Goal: Task Accomplishment & Management: Use online tool/utility

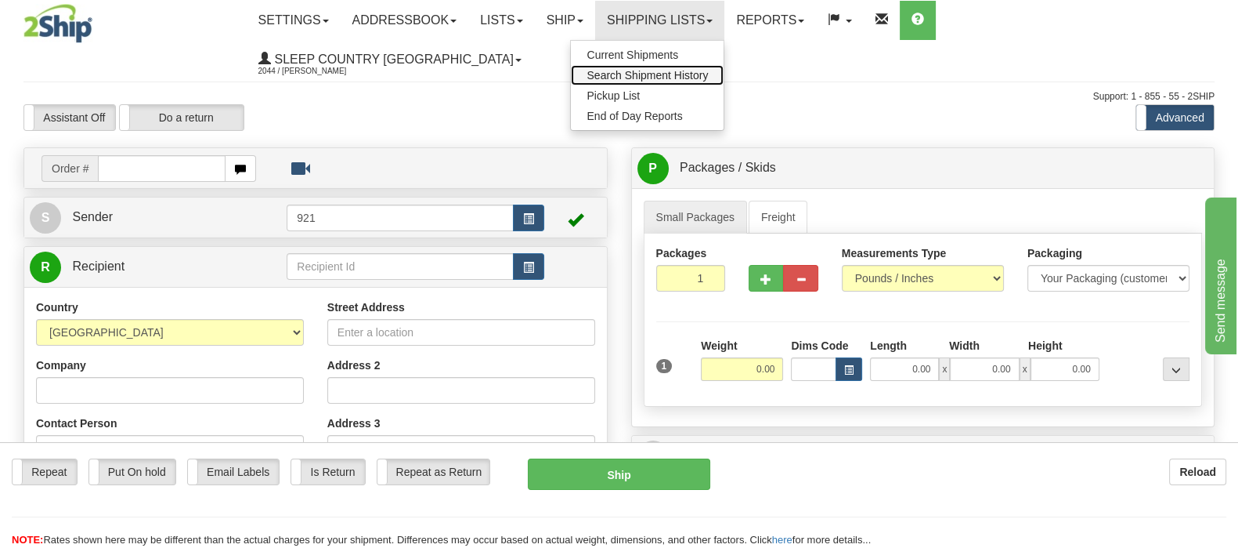
click at [708, 76] on span "Search Shipment History" at bounding box center [647, 75] width 121 height 13
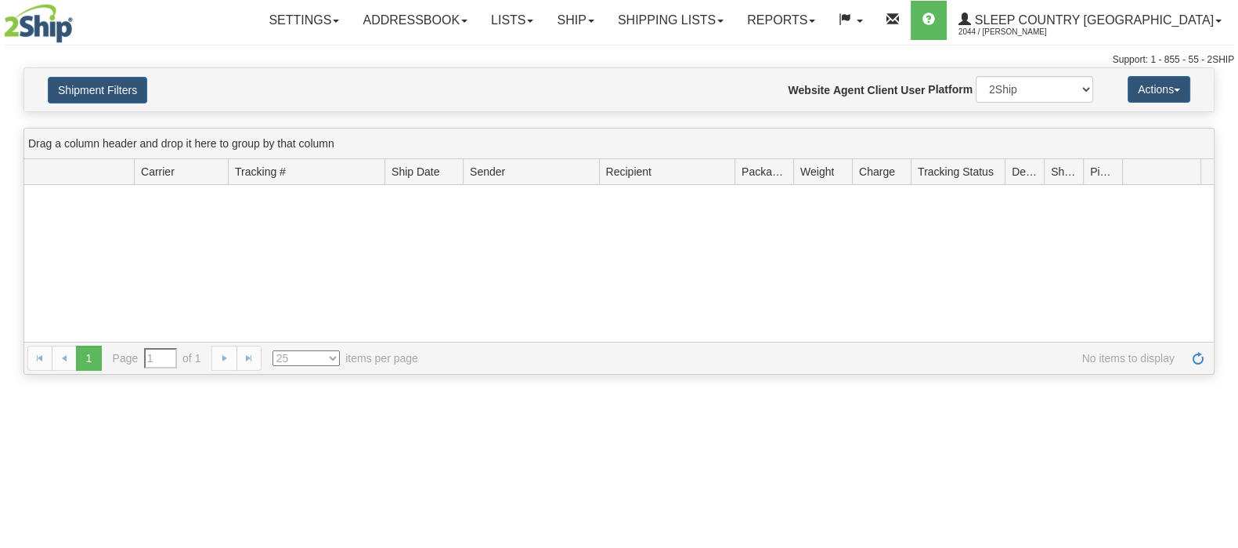
type input "From [DATE] To [DATE]"
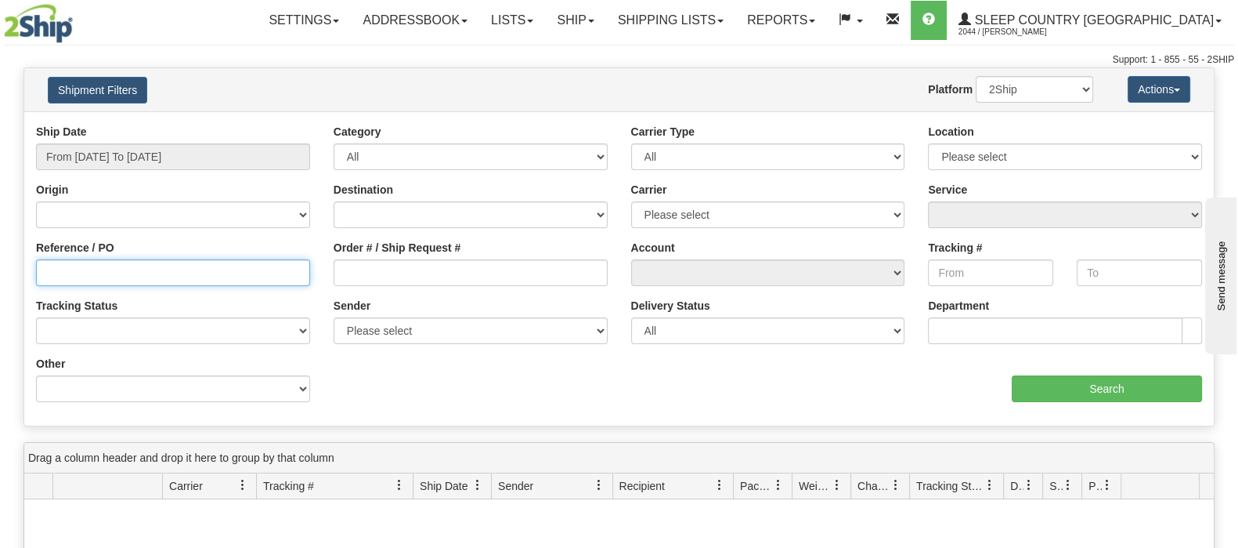
click at [81, 274] on input "Reference / PO" at bounding box center [173, 272] width 274 height 27
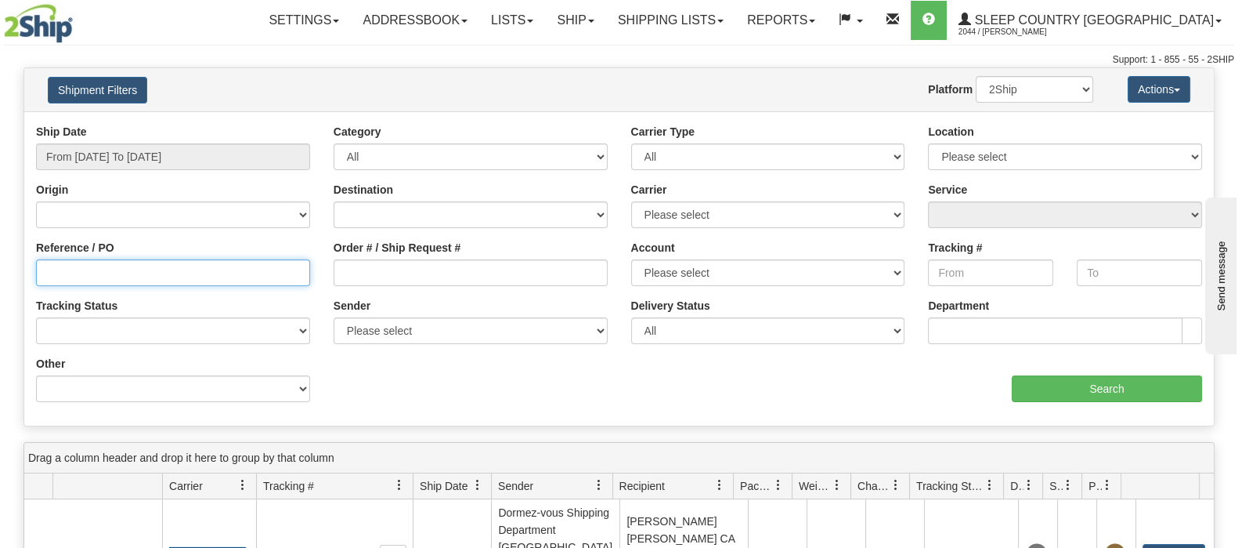
paste input "9000H996724"
type input "9000H996724"
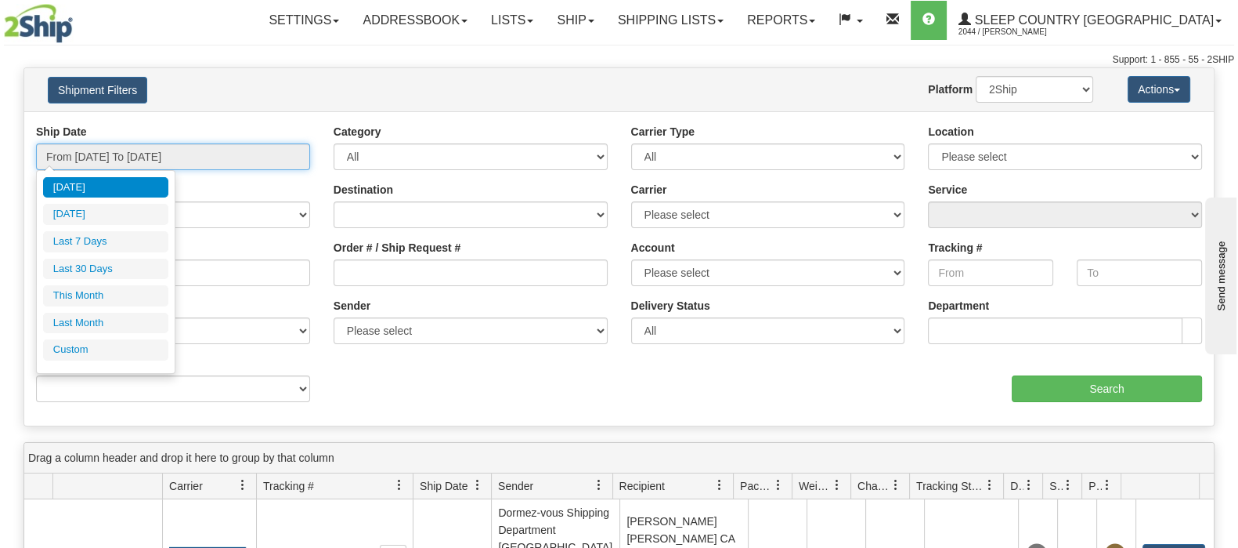
click at [196, 146] on input "From 08/22/2025 To 08/23/2025" at bounding box center [173, 156] width 274 height 27
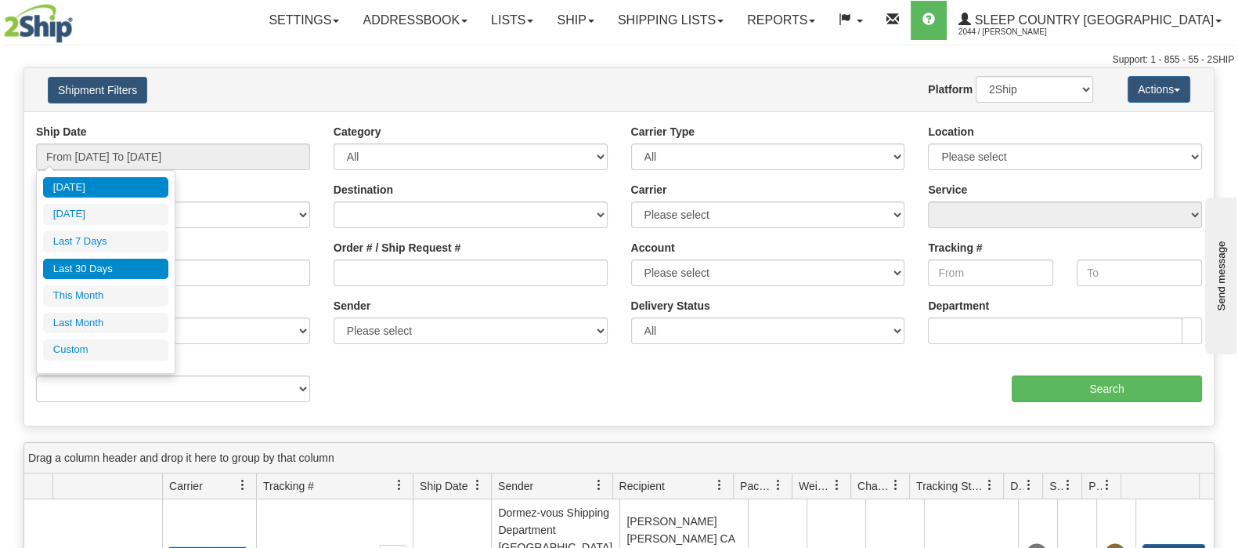
click at [121, 263] on li "Last 30 Days" at bounding box center [105, 268] width 125 height 21
type input "From 07/25/2025 To 08/23/2025"
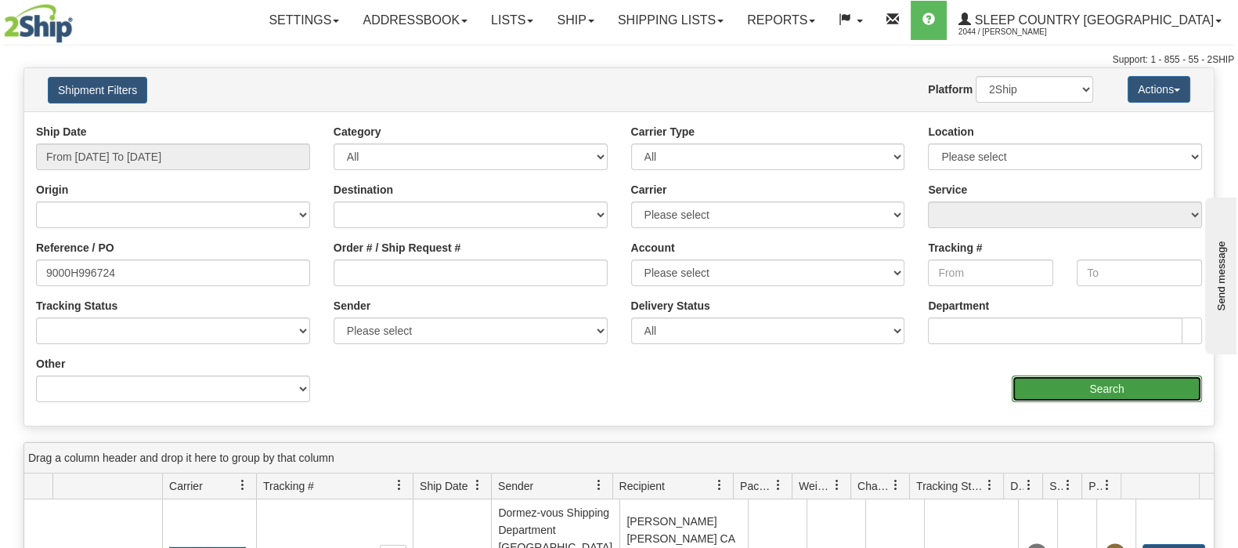
click at [1055, 388] on input "Search" at bounding box center [1107, 388] width 190 height 27
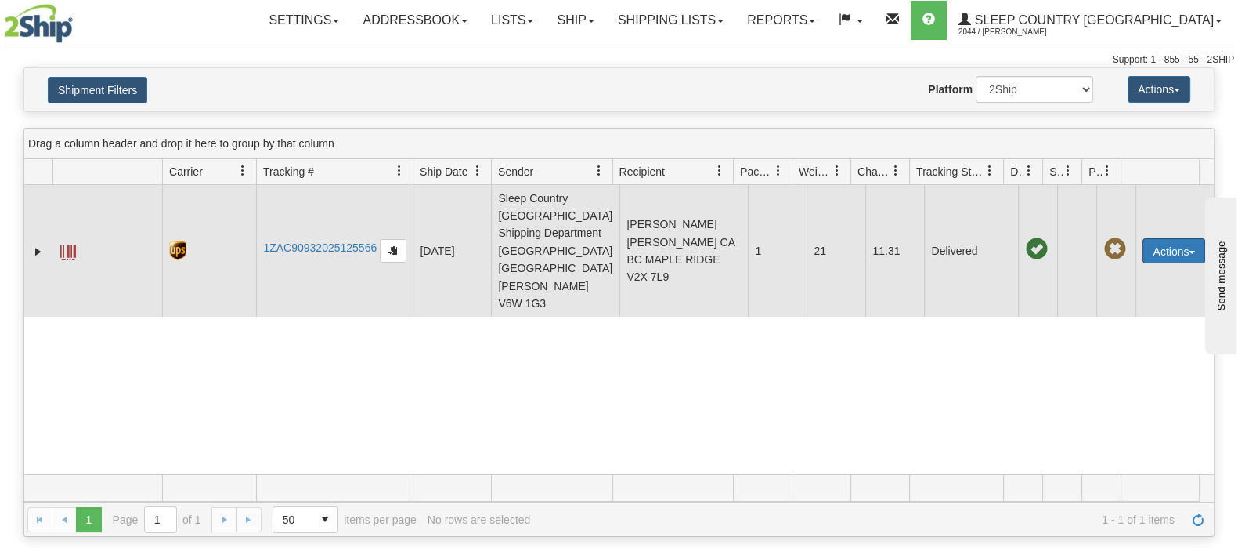
click at [1171, 238] on button "Actions" at bounding box center [1174, 250] width 63 height 25
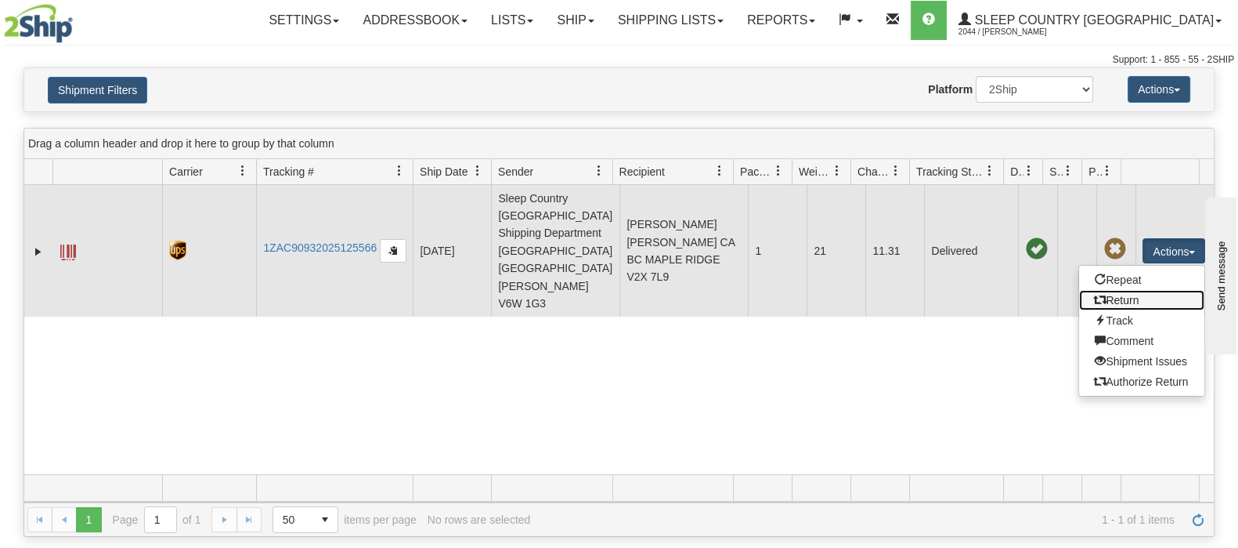
click at [1136, 290] on link "Return" at bounding box center [1141, 300] width 125 height 20
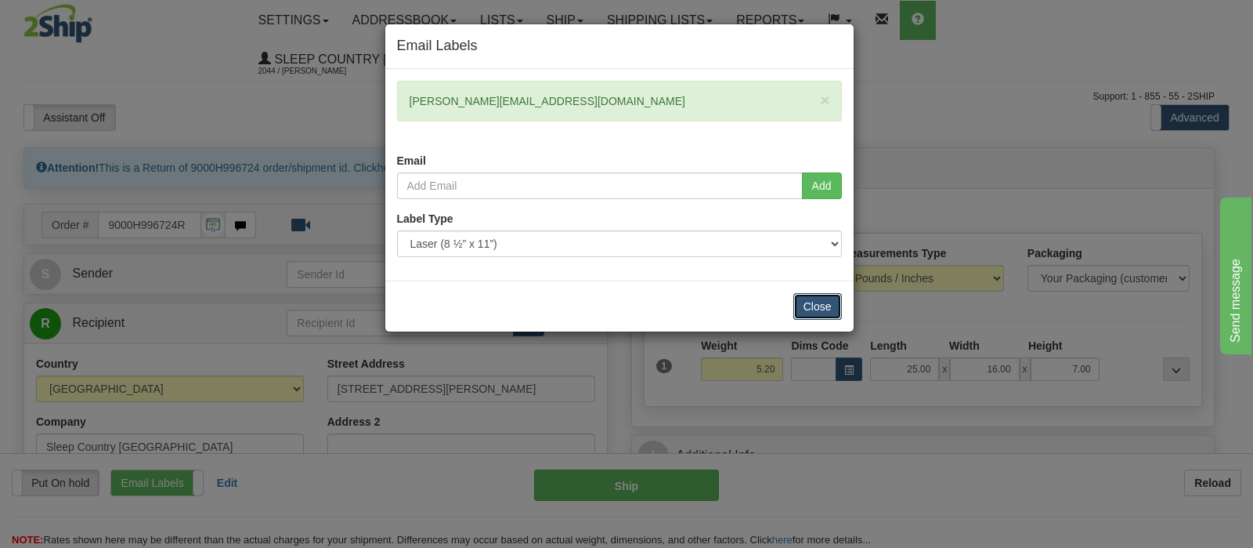
click at [820, 304] on button "Close" at bounding box center [818, 306] width 49 height 27
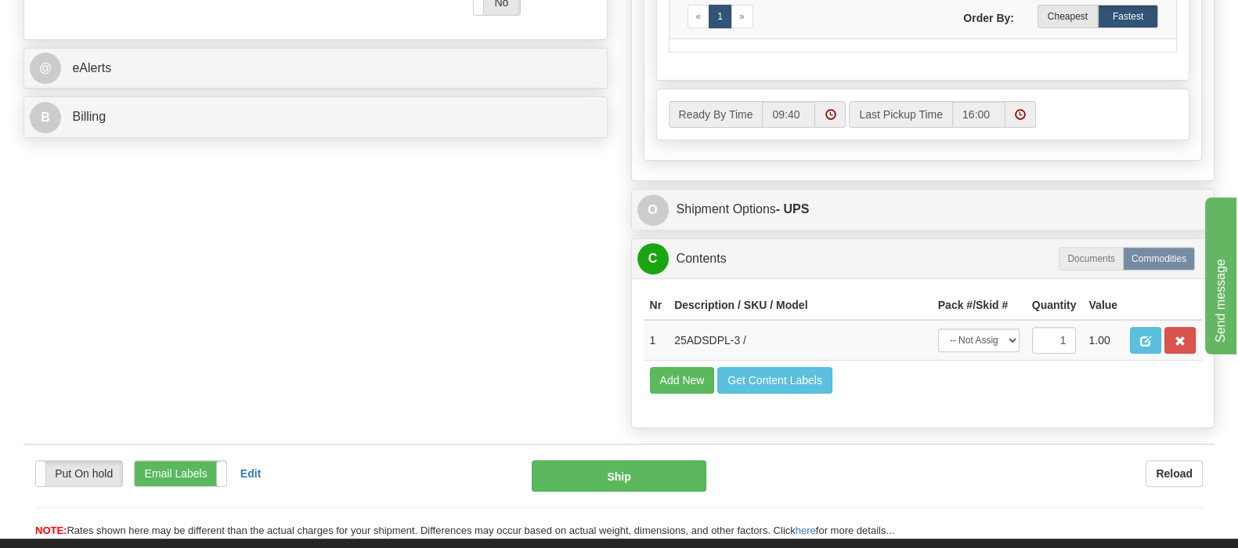
scroll to position [768, 0]
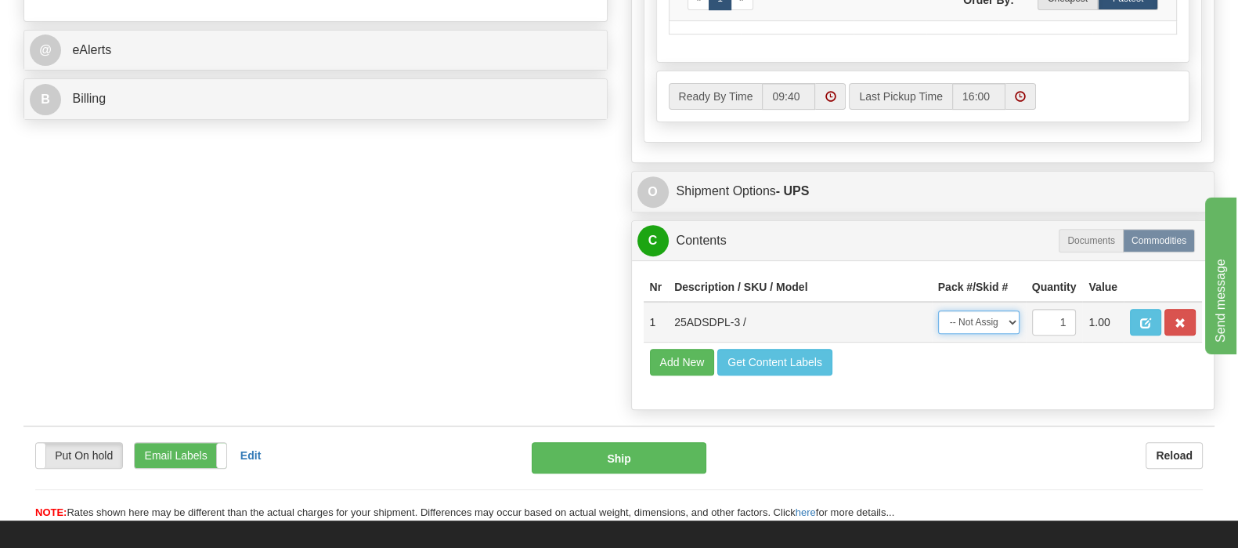
click at [1002, 310] on select "-- Not Assigned -- Package 1" at bounding box center [978, 321] width 81 height 23
select select "0"
click at [938, 310] on select "-- Not Assigned -- Package 1" at bounding box center [978, 321] width 81 height 23
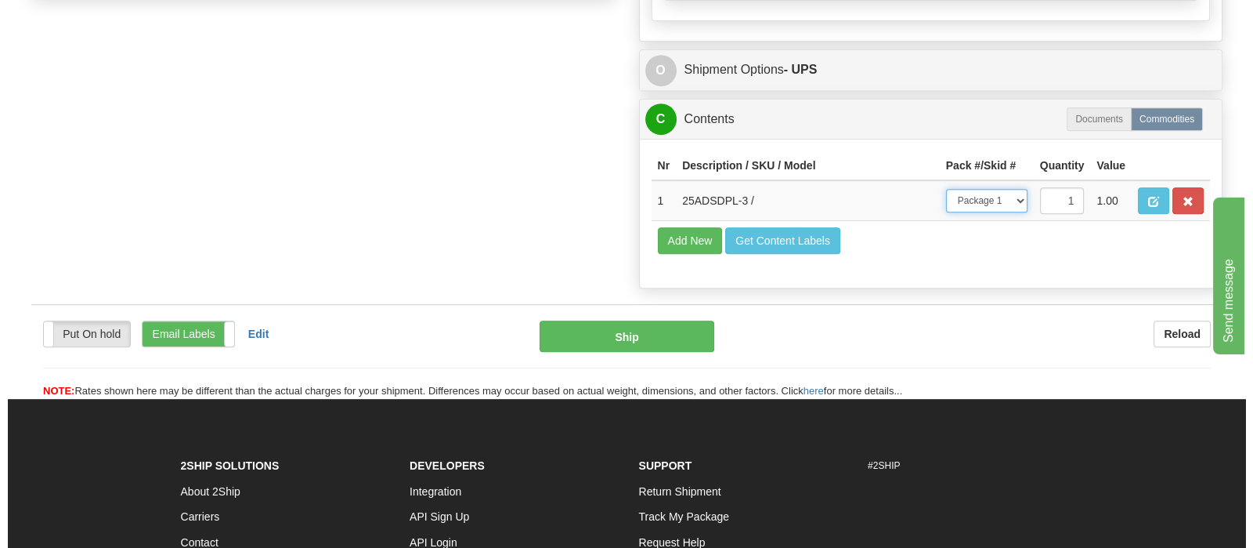
scroll to position [866, 0]
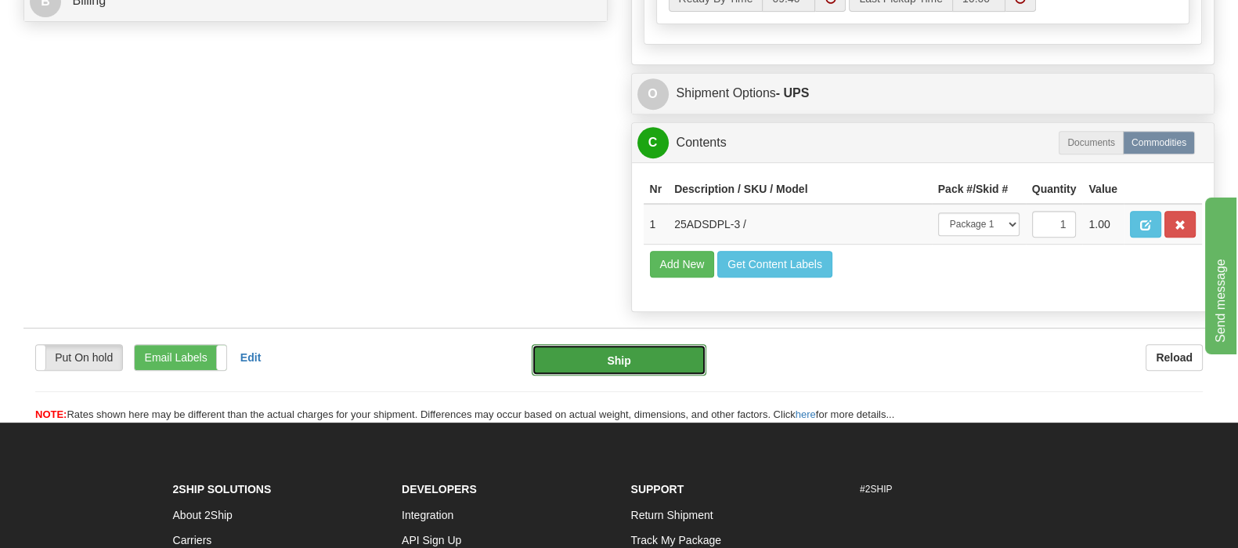
click at [614, 344] on button "Ship" at bounding box center [619, 359] width 175 height 31
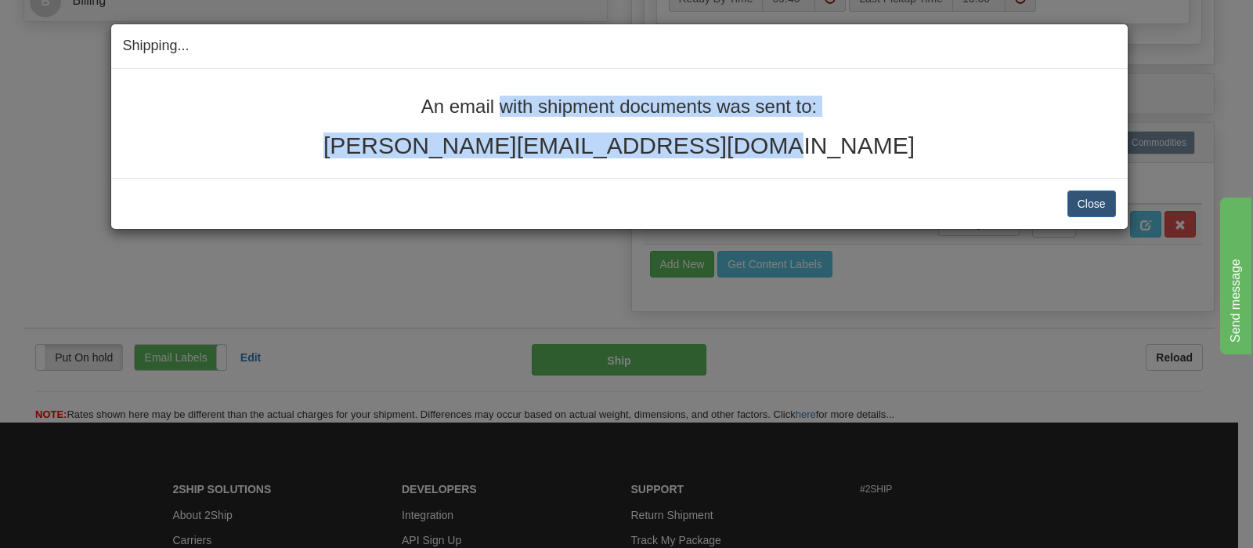
drag, startPoint x: 393, startPoint y: 103, endPoint x: 864, endPoint y: 146, distance: 472.7
click at [864, 146] on div "An email with shipment documents was sent to: rachelashker@hotmail.com" at bounding box center [619, 127] width 993 height 62
copy div "An email with shipment documents was sent to: rachelashker@hotmail.com"
click at [1094, 197] on button "Close" at bounding box center [1092, 203] width 49 height 27
